Goal: Check status: Check status

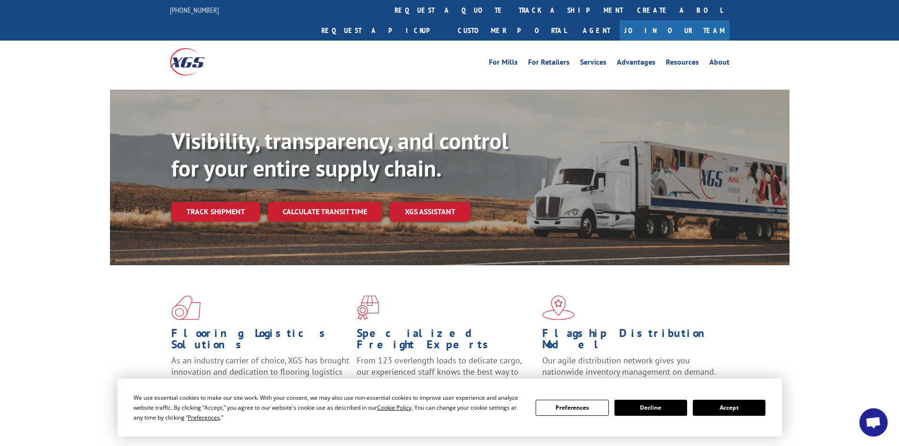
click at [738, 406] on button "Accept" at bounding box center [729, 408] width 73 height 16
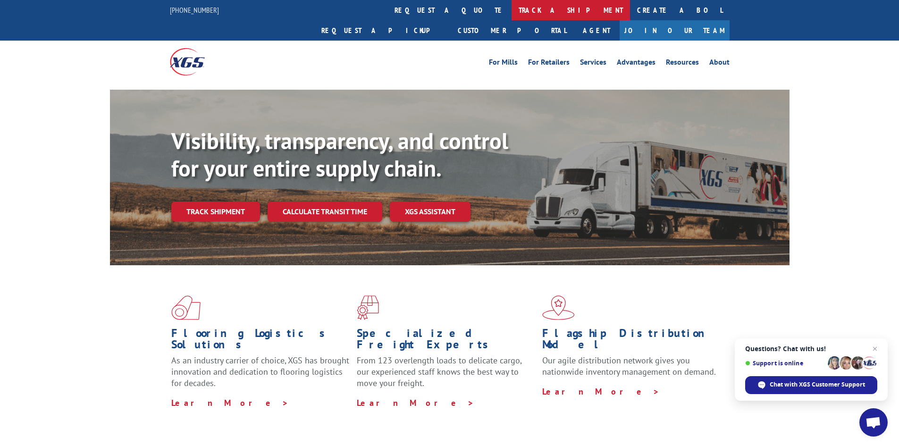
click at [512, 3] on link "track a shipment" at bounding box center [571, 10] width 119 height 20
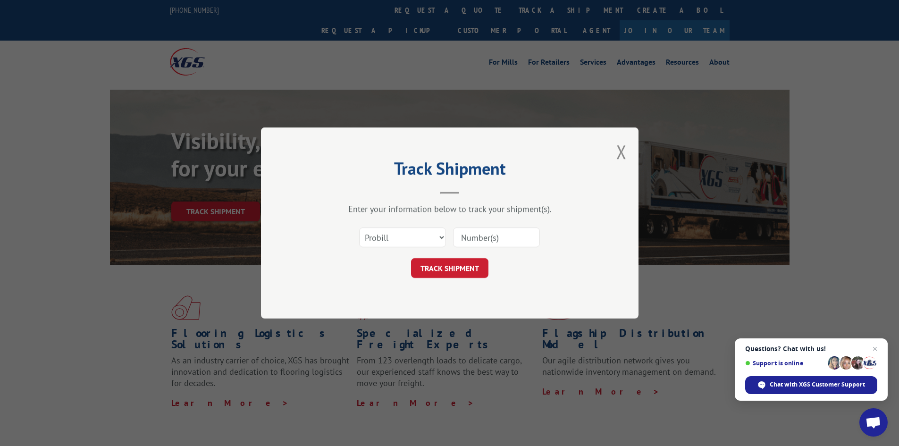
drag, startPoint x: 516, startPoint y: 243, endPoint x: 510, endPoint y: 238, distance: 7.7
click at [510, 238] on input at bounding box center [496, 238] width 87 height 20
type input "17095068"
click at [449, 270] on button "TRACK SHIPMENT" at bounding box center [449, 268] width 77 height 20
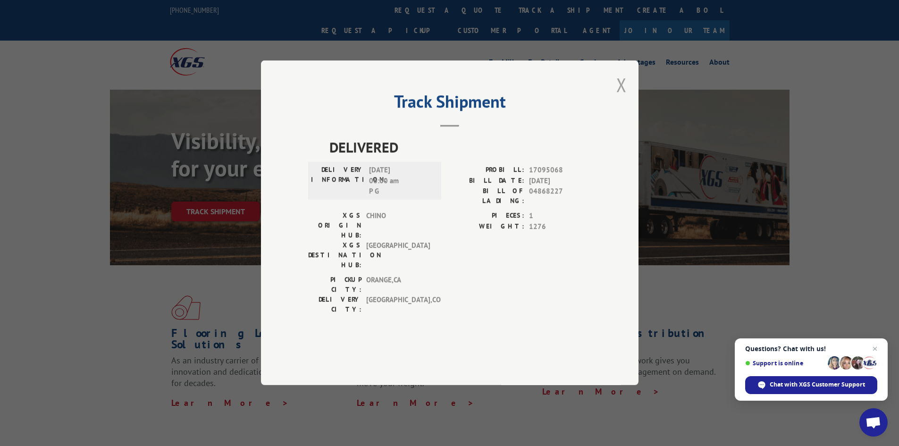
click at [620, 97] on button "Close modal" at bounding box center [622, 84] width 10 height 25
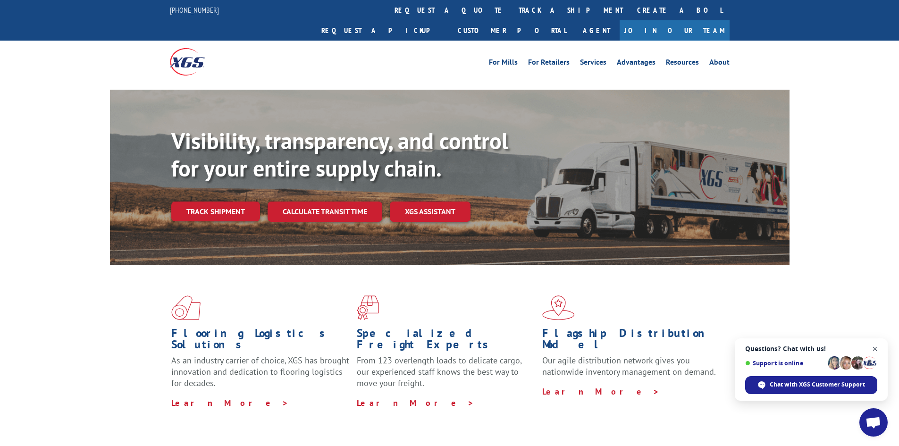
click at [875, 343] on span "Open chat" at bounding box center [876, 349] width 12 height 12
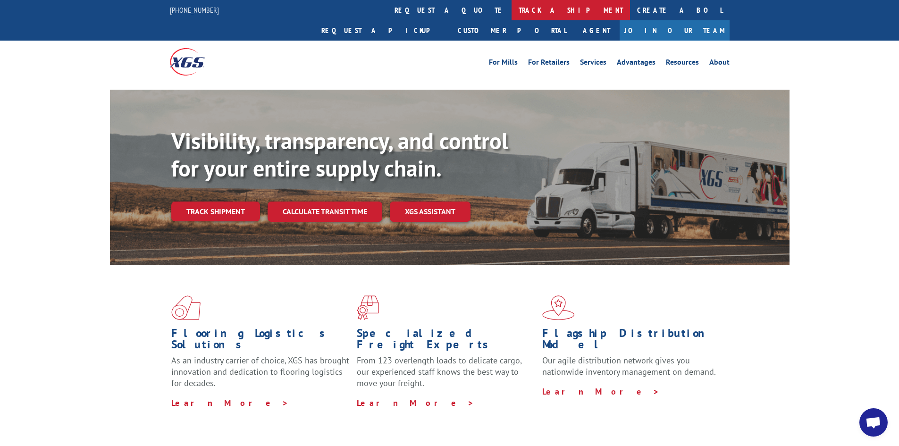
click at [512, 7] on link "track a shipment" at bounding box center [571, 10] width 119 height 20
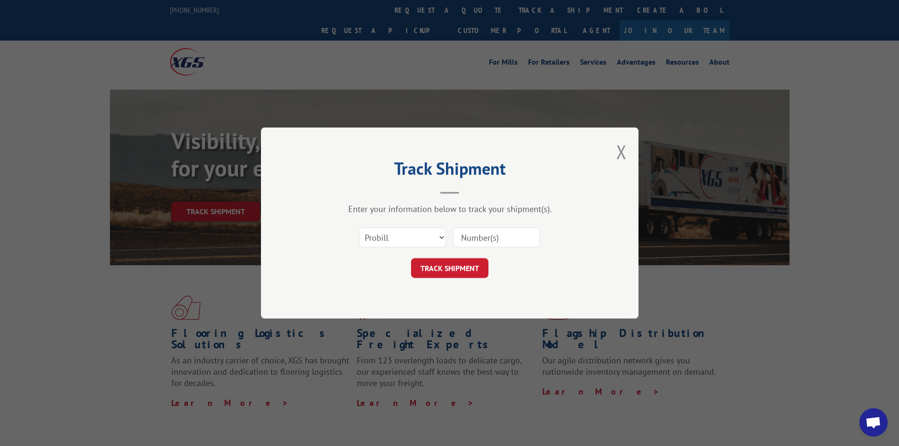
click at [524, 233] on input at bounding box center [496, 238] width 87 height 20
type input "17095068"
click at [411, 258] on button "TRACK SHIPMENT" at bounding box center [449, 268] width 77 height 20
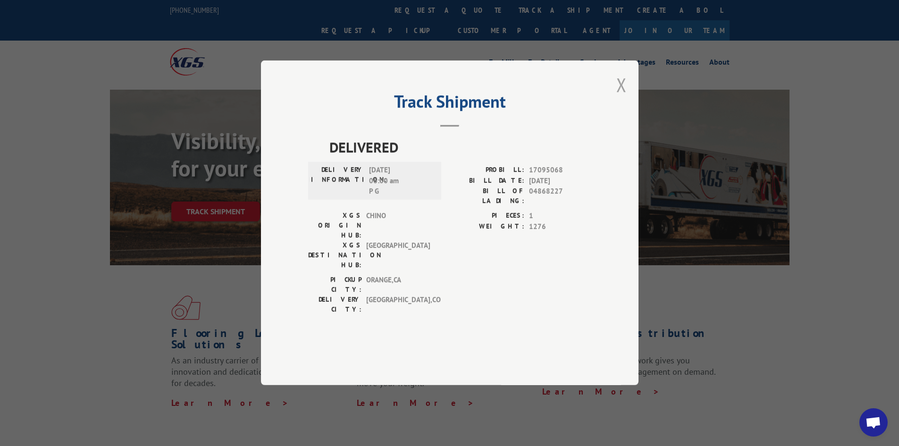
click at [622, 97] on button "Close modal" at bounding box center [622, 84] width 10 height 25
